Goal: Check status: Check status

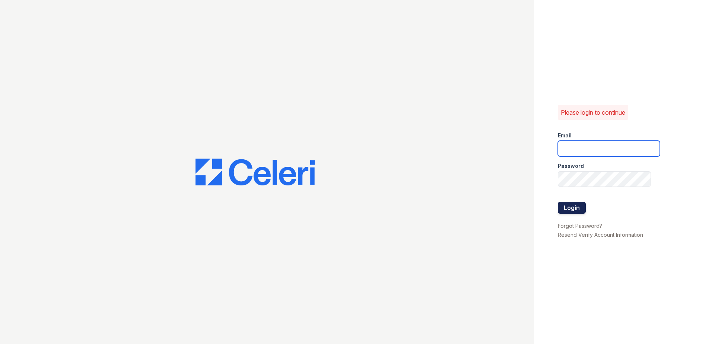
type input "[EMAIL_ADDRESS][DOMAIN_NAME]"
click at [578, 206] on button "Login" at bounding box center [572, 208] width 28 height 12
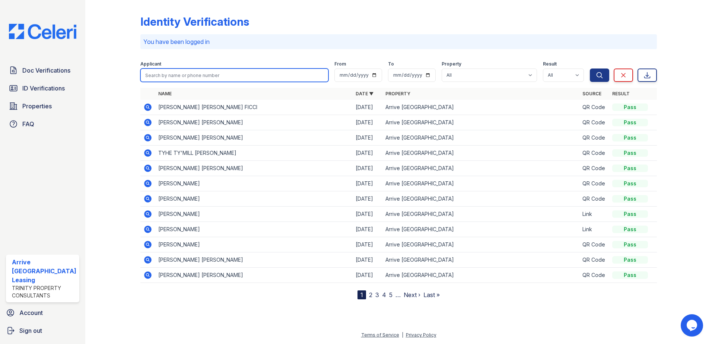
click at [202, 78] on input "search" at bounding box center [234, 75] width 188 height 13
type input "Shubham"
click at [590, 69] on button "Search" at bounding box center [599, 75] width 19 height 13
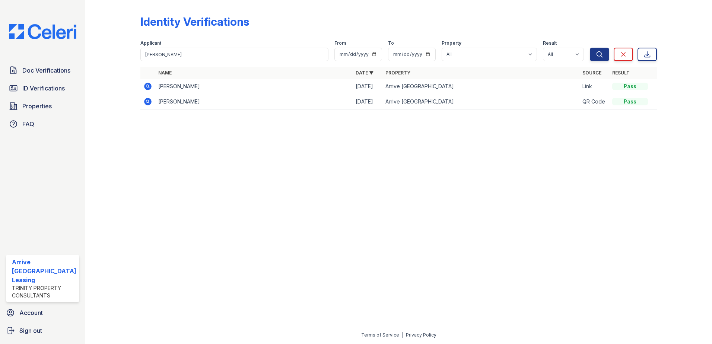
click at [148, 85] on icon at bounding box center [147, 86] width 9 height 9
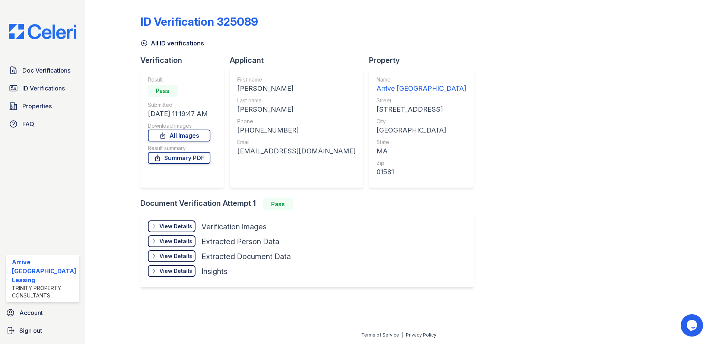
click at [181, 225] on div "View Details" at bounding box center [175, 226] width 33 height 7
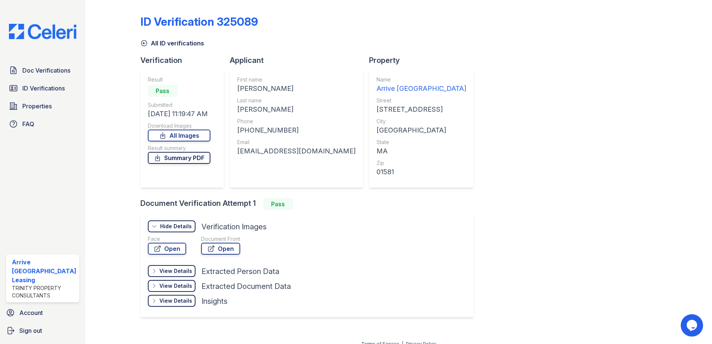
click at [170, 159] on link "Summary PDF" at bounding box center [179, 158] width 63 height 12
click at [169, 247] on link "Open" at bounding box center [167, 249] width 38 height 12
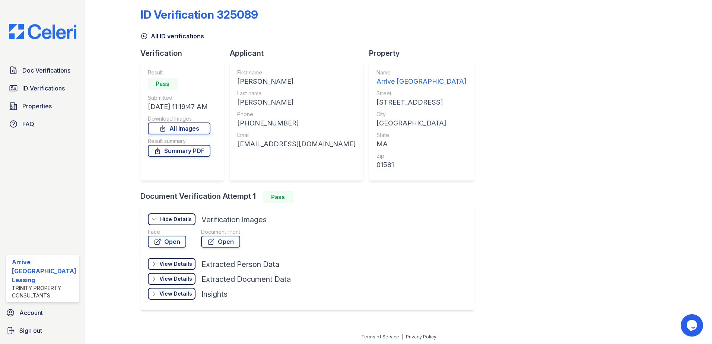
scroll to position [9, 0]
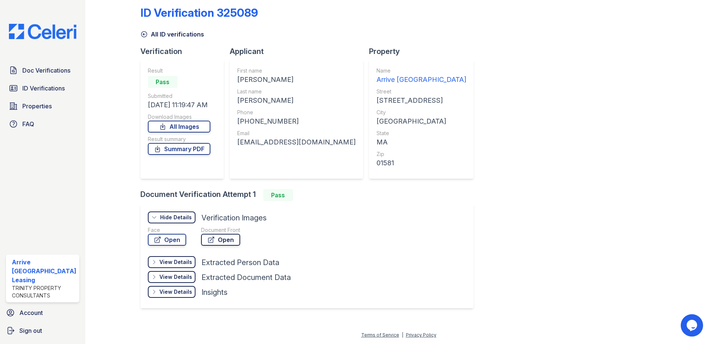
click at [212, 237] on icon at bounding box center [210, 239] width 7 height 7
click at [172, 241] on link "Open" at bounding box center [167, 240] width 38 height 12
click at [31, 86] on span "ID Verifications" at bounding box center [43, 88] width 42 height 9
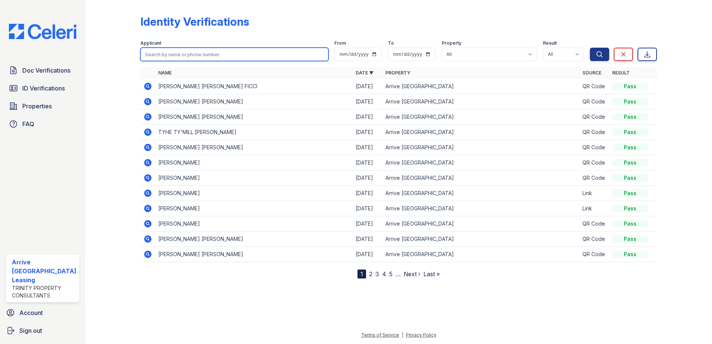
click at [228, 57] on input "search" at bounding box center [234, 54] width 188 height 13
click at [120, 140] on div at bounding box center [118, 141] width 43 height 276
click at [197, 53] on input "search" at bounding box center [234, 54] width 188 height 13
type input "Prachi"
click at [590, 48] on button "Search" at bounding box center [599, 54] width 19 height 13
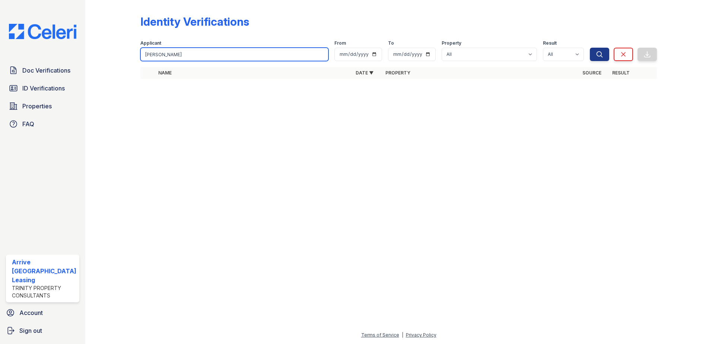
click at [262, 54] on input "Prachi" at bounding box center [234, 54] width 188 height 13
click at [429, 198] on div at bounding box center [398, 214] width 603 height 232
drag, startPoint x: 228, startPoint y: 56, endPoint x: 9, endPoint y: 46, distance: 219.6
click at [10, 46] on div "Doc Verifications ID Verifications Properties FAQ Arrive Westborough Leasing Tr…" at bounding box center [356, 172] width 712 height 344
